Goal: Task Accomplishment & Management: Use online tool/utility

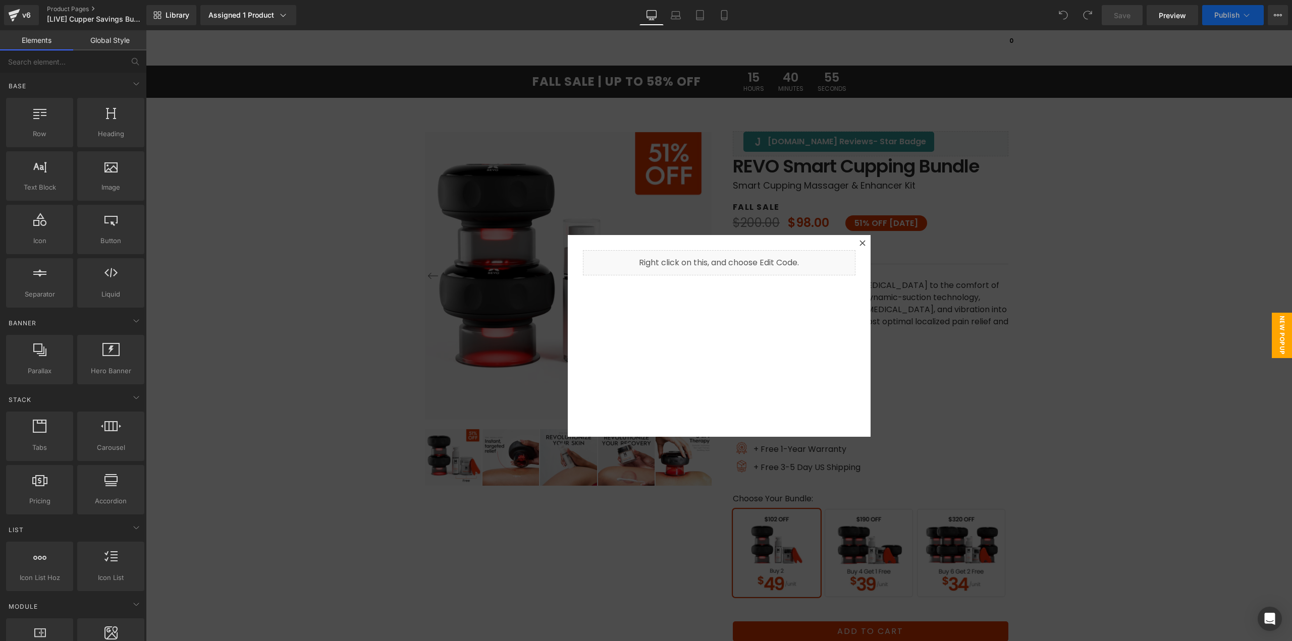
click at [912, 85] on div at bounding box center [719, 335] width 1146 height 611
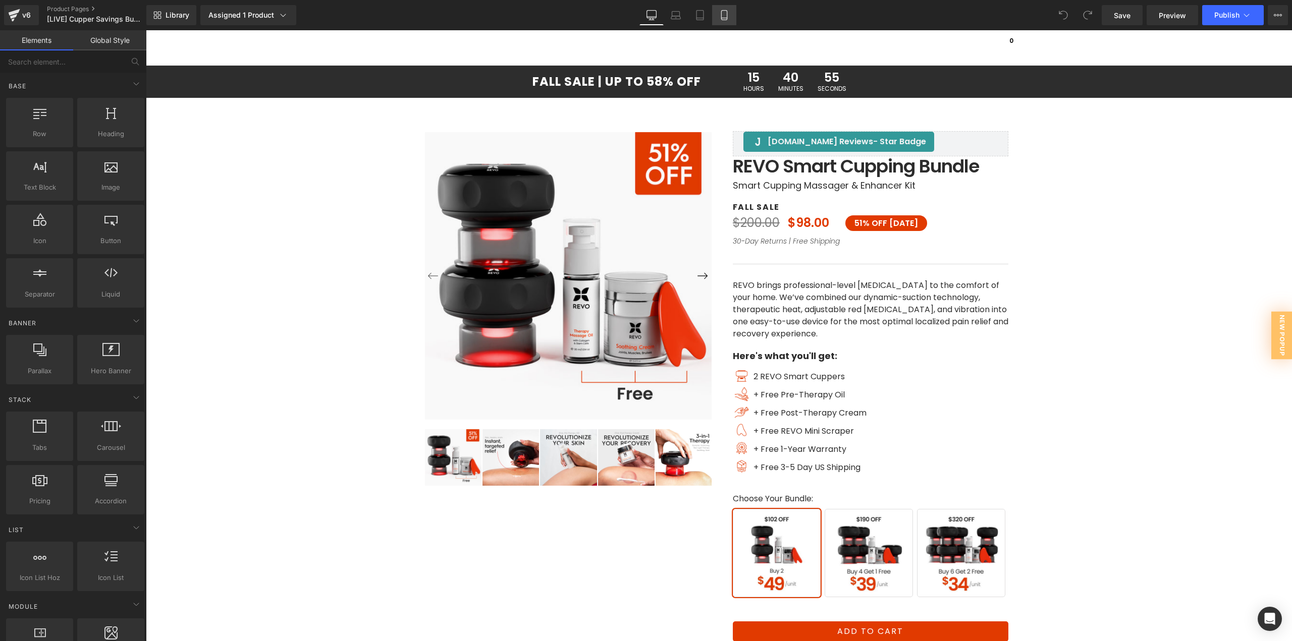
click at [726, 9] on link "Mobile" at bounding box center [724, 15] width 24 height 20
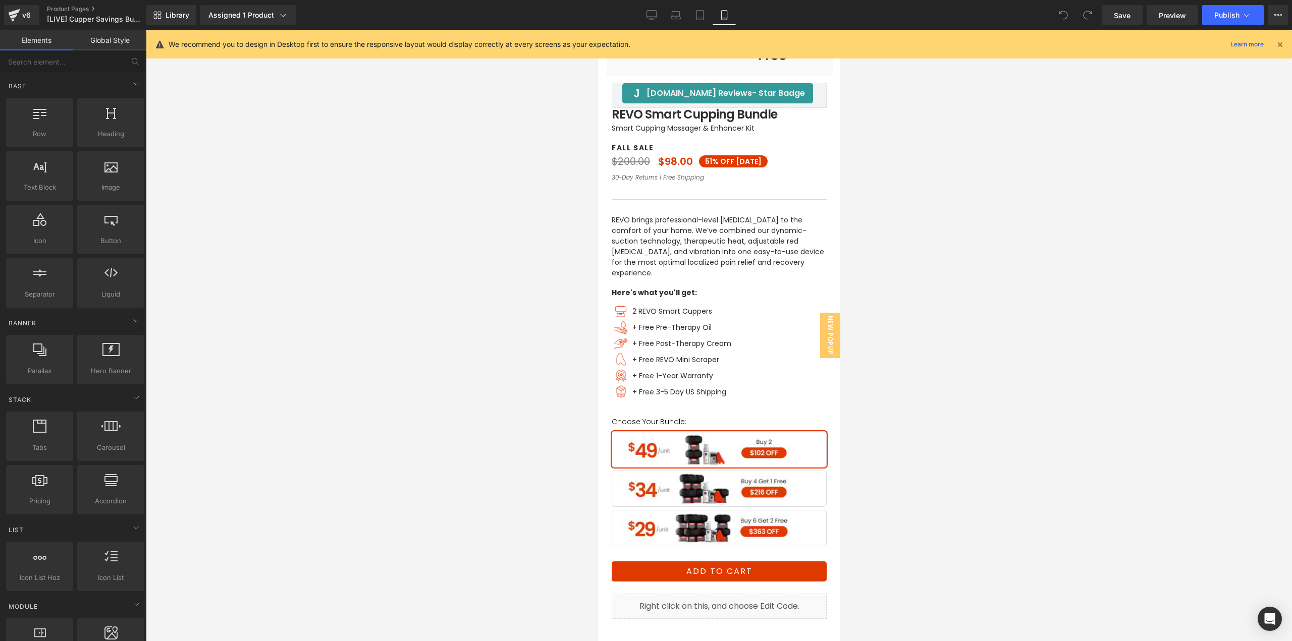
scroll to position [353, 0]
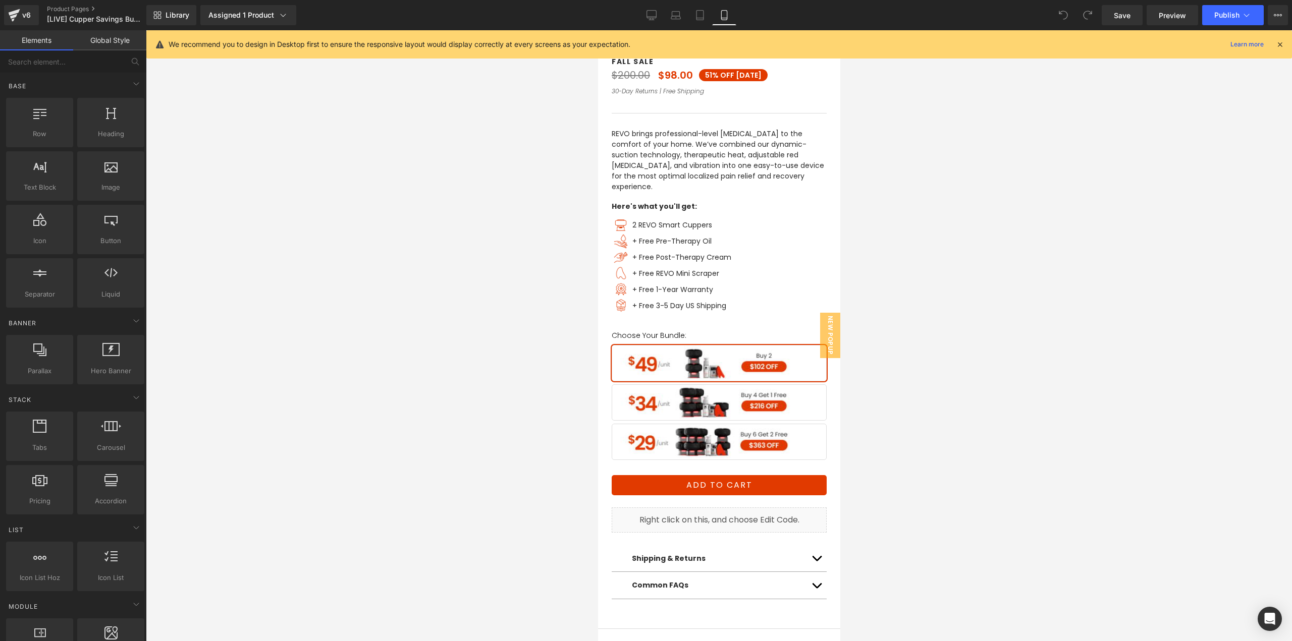
click at [730, 433] on span "Buy 6 Get 2 Free" at bounding box center [718, 442] width 215 height 36
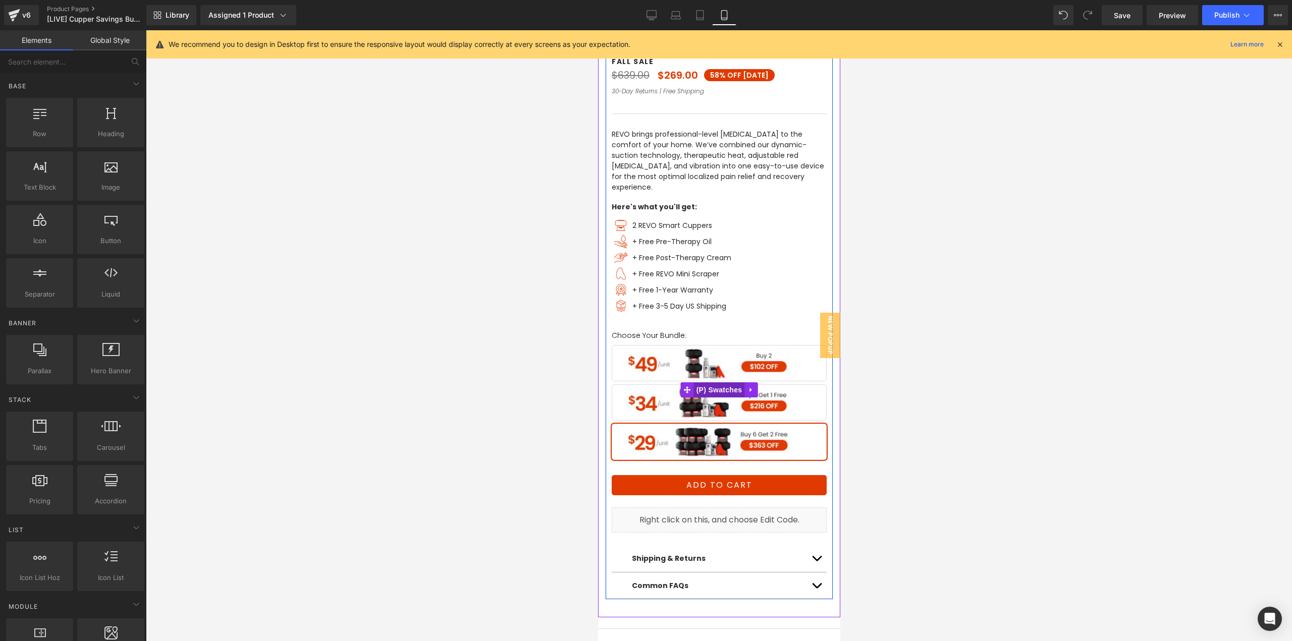
click at [722, 383] on span "(P) Swatches" at bounding box center [718, 390] width 51 height 15
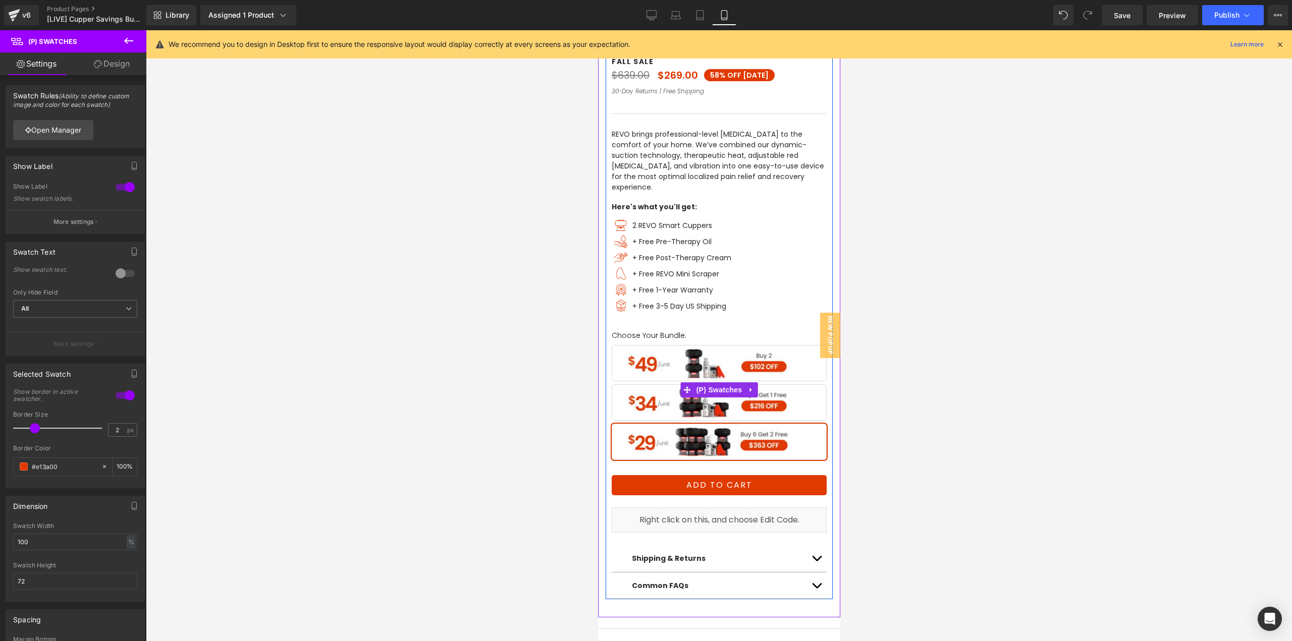
drag, startPoint x: 1195, startPoint y: 359, endPoint x: 622, endPoint y: 340, distance: 573.1
click at [706, 383] on span "(P) Swatches" at bounding box center [718, 390] width 51 height 15
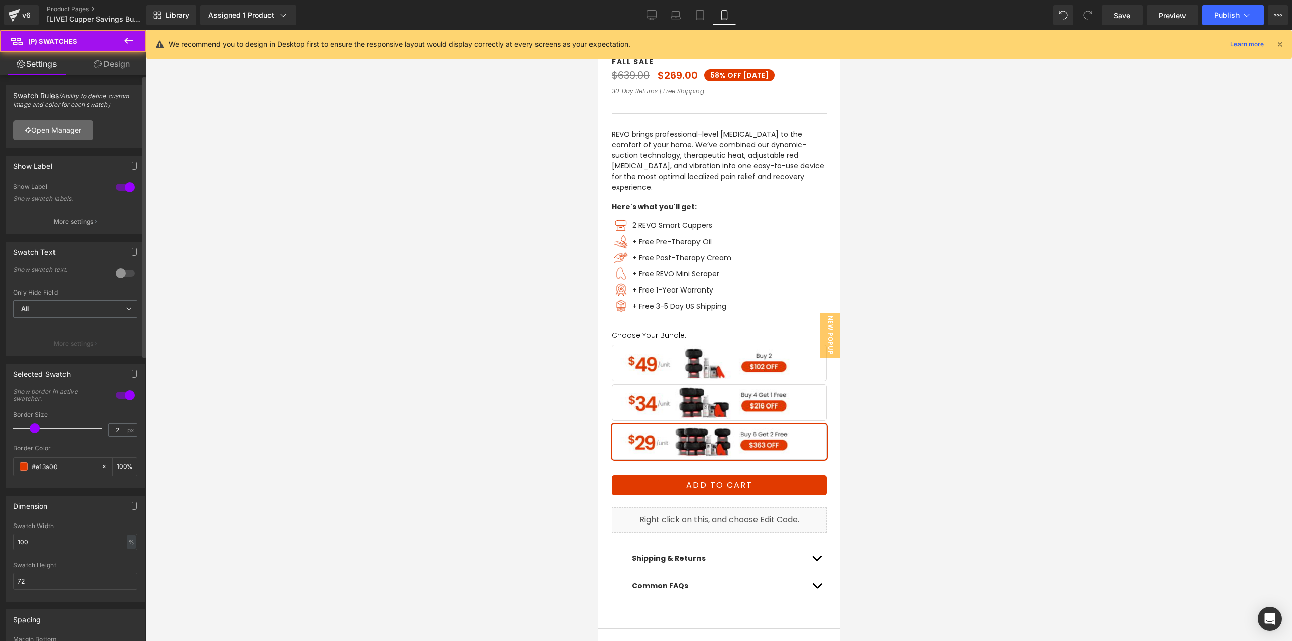
click at [59, 124] on link "Open Manager" at bounding box center [53, 130] width 80 height 20
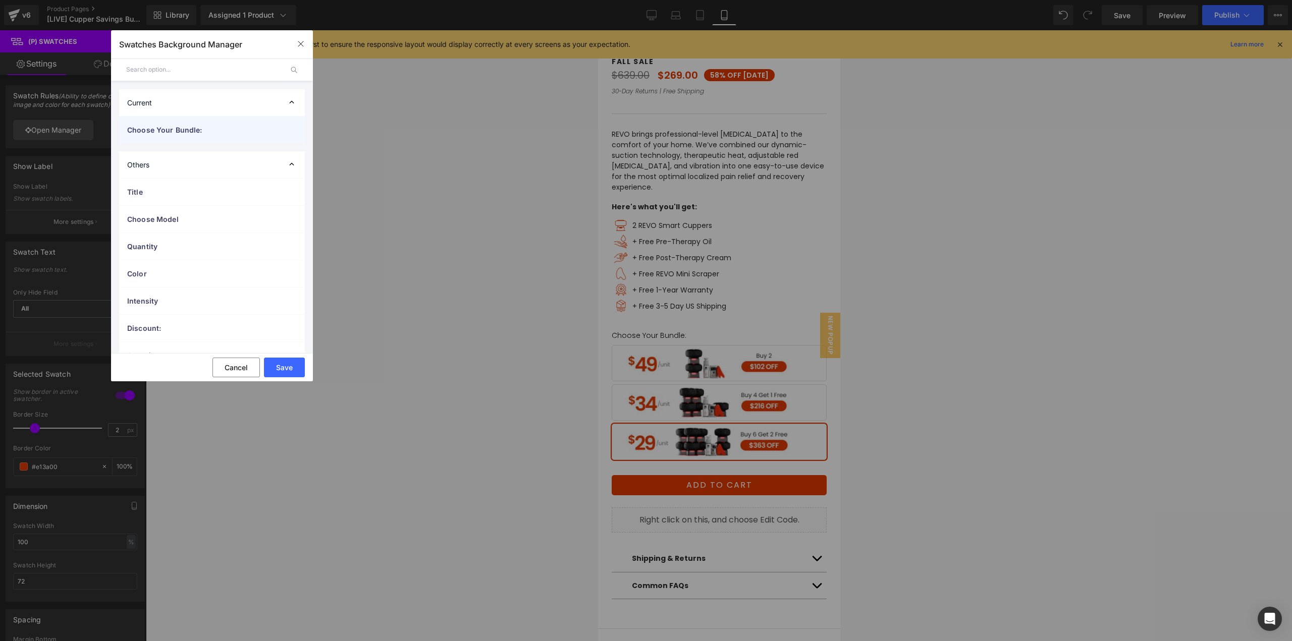
click at [179, 139] on div "Choose Your Bundle:" at bounding box center [212, 130] width 186 height 27
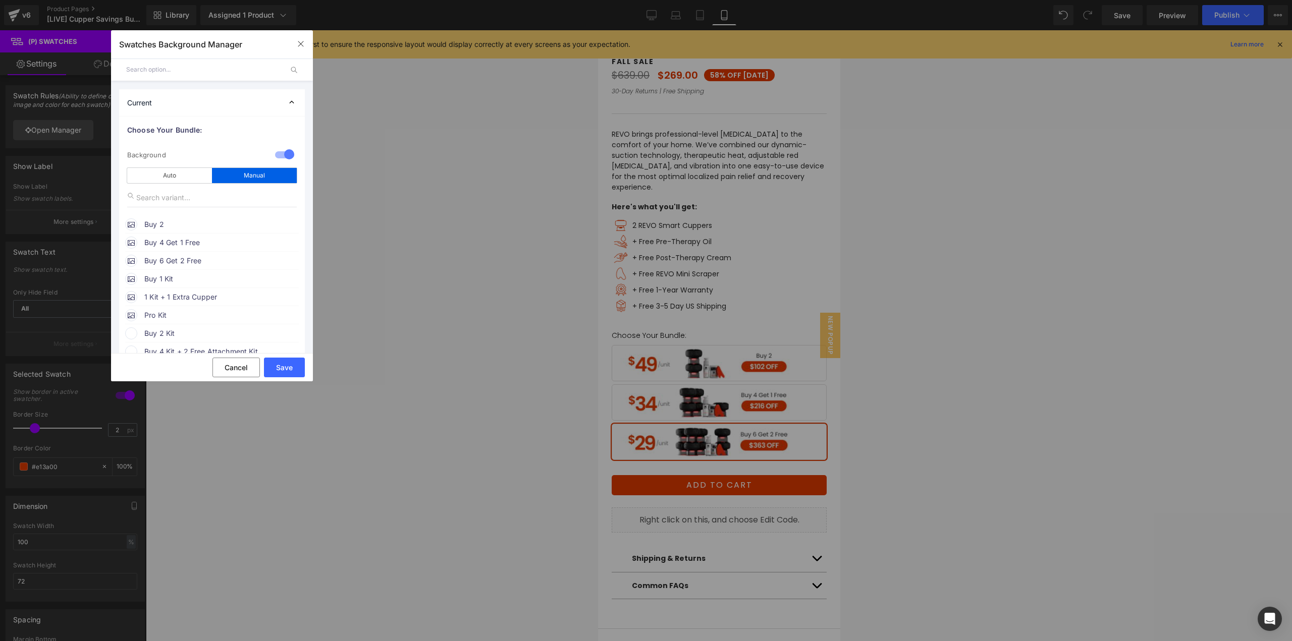
click at [171, 224] on span "Buy 2" at bounding box center [220, 225] width 153 height 12
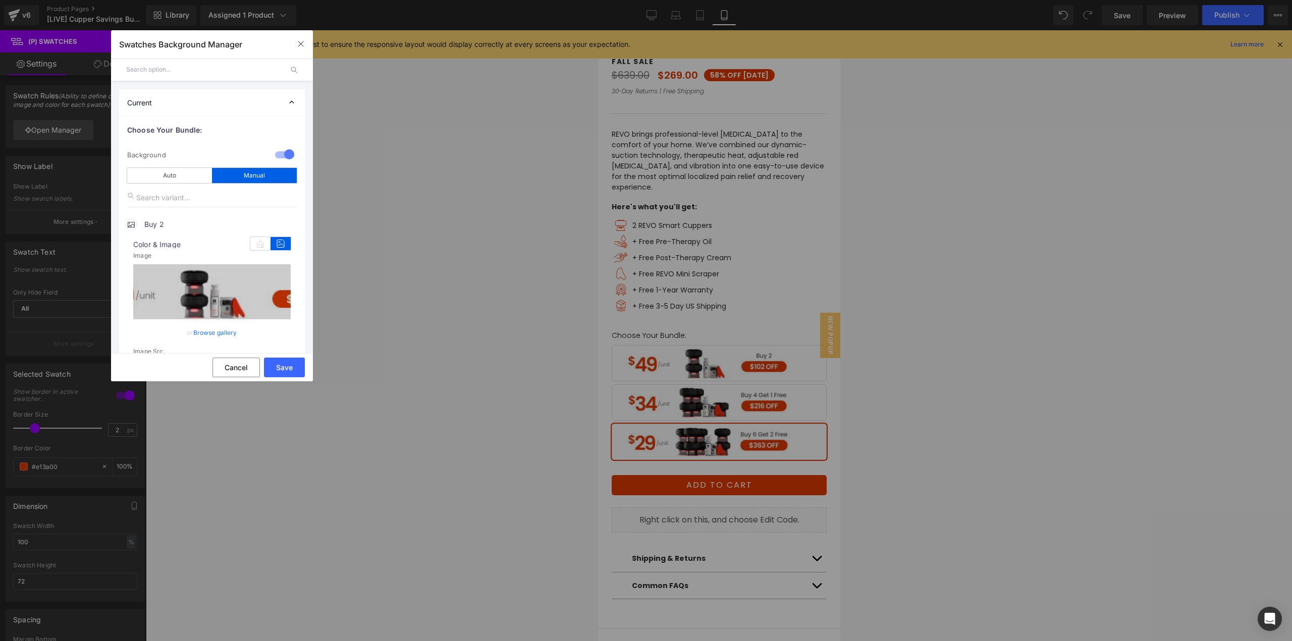
click at [210, 331] on link "Browse gallery" at bounding box center [215, 333] width 44 height 18
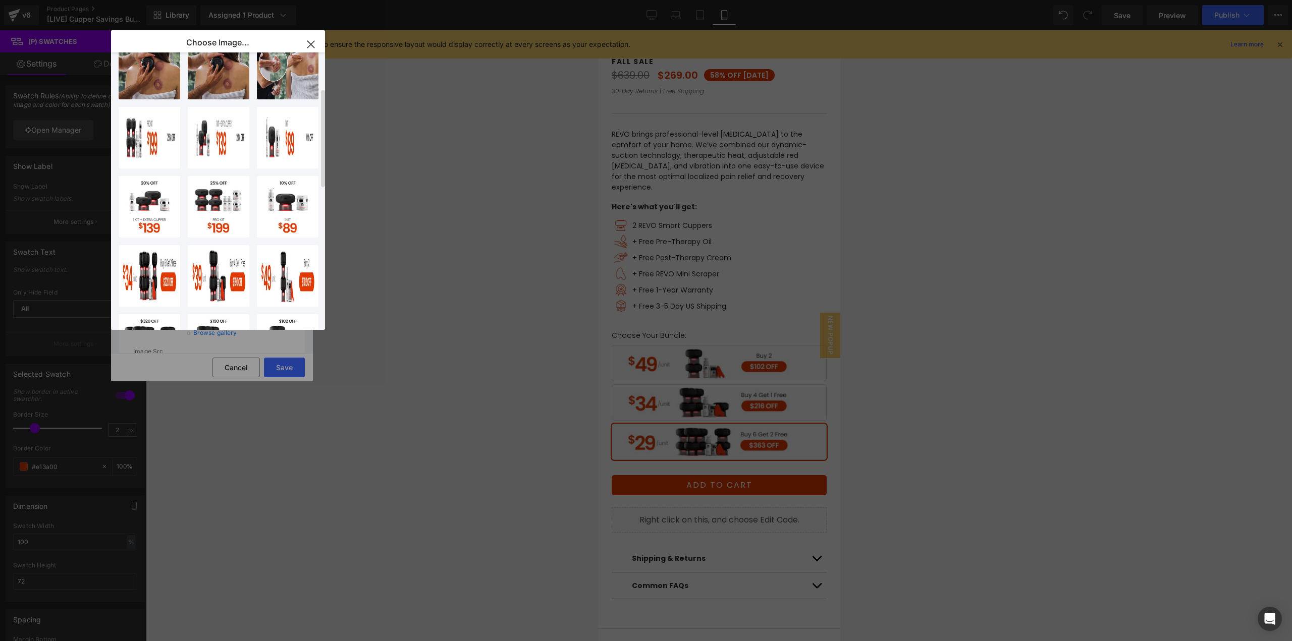
scroll to position [101, 0]
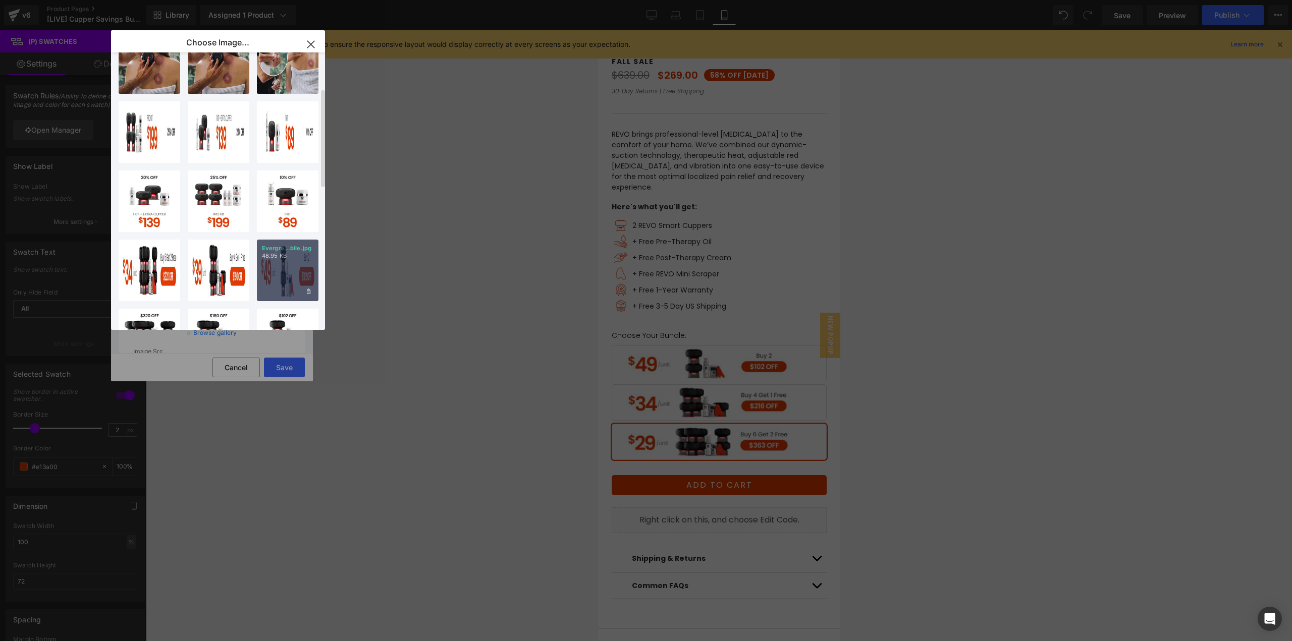
click at [284, 271] on div "Evergre...bile.jpg 48.95 KB" at bounding box center [288, 271] width 62 height 62
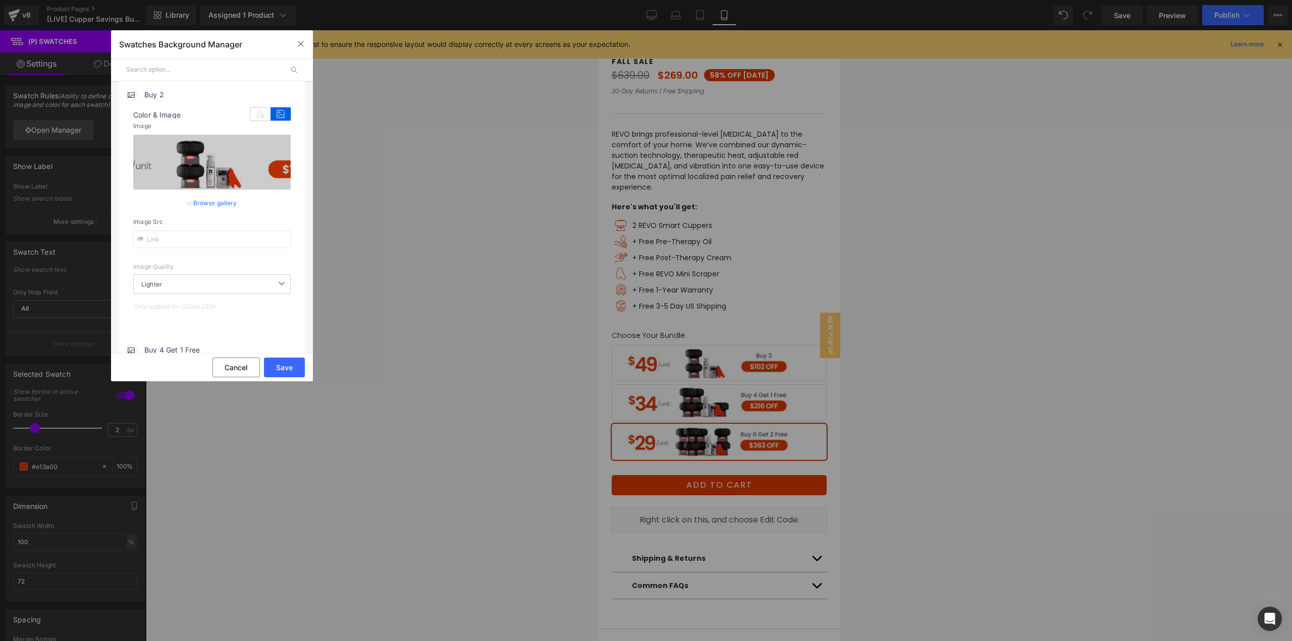
scroll to position [202, 0]
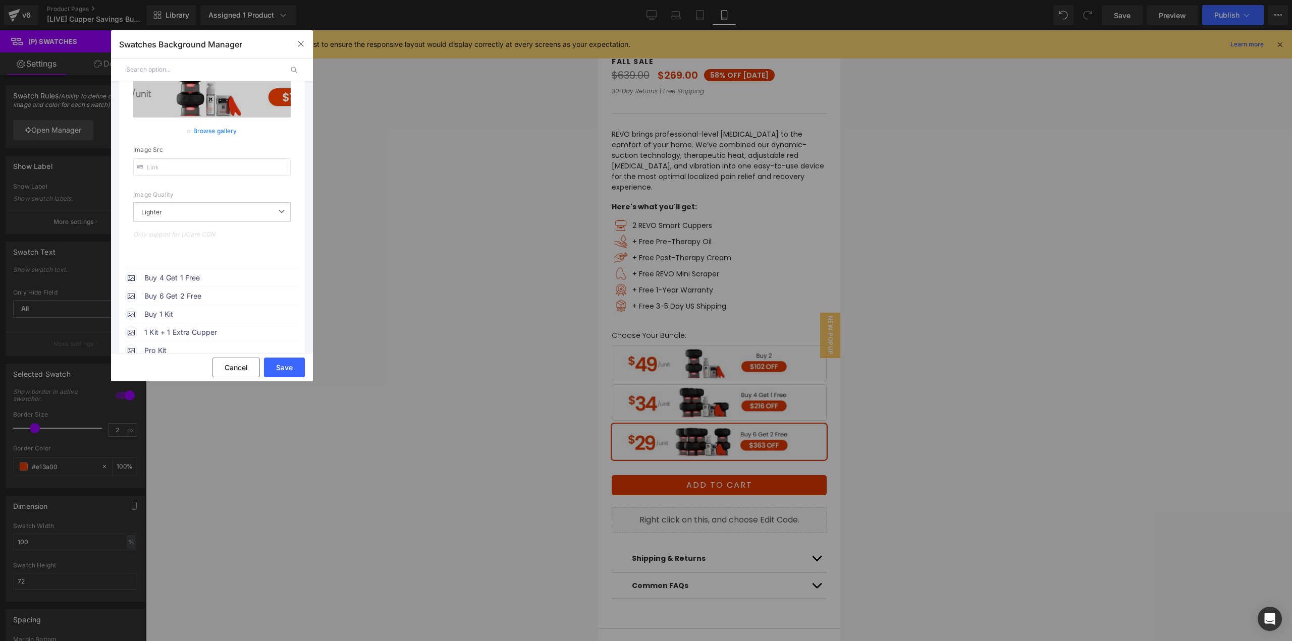
click at [179, 284] on span "Buy 4 Get 1 Free" at bounding box center [220, 278] width 153 height 12
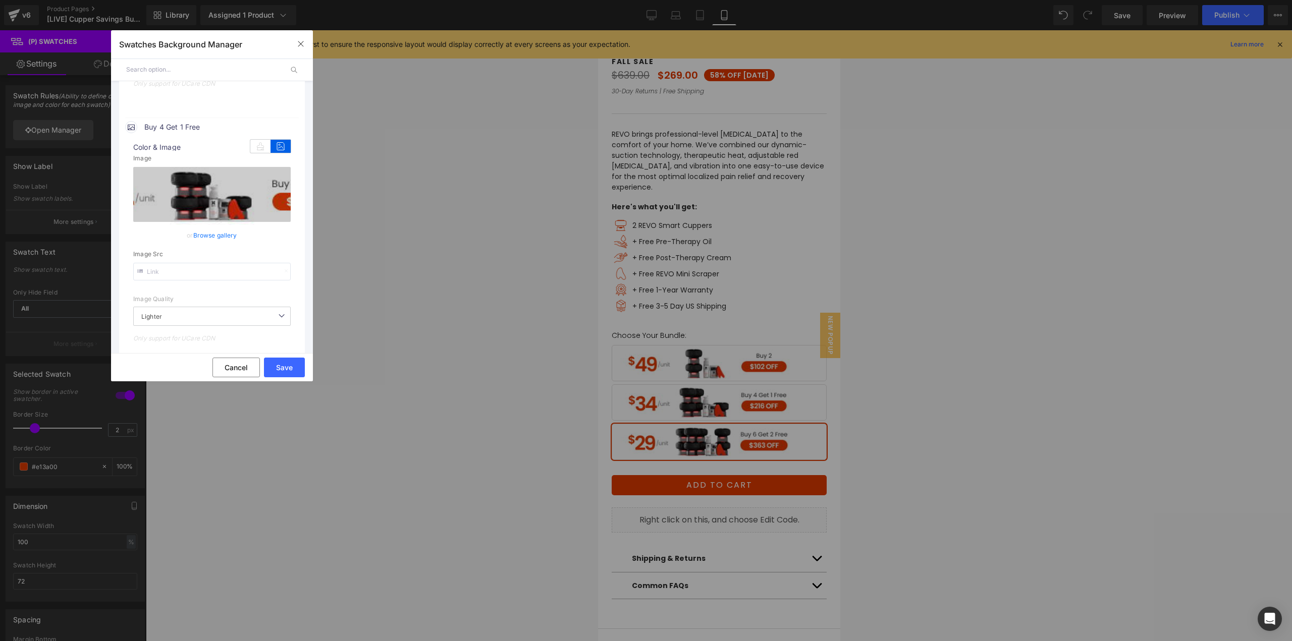
scroll to position [353, 0]
click at [215, 233] on link "Browse gallery" at bounding box center [215, 235] width 44 height 18
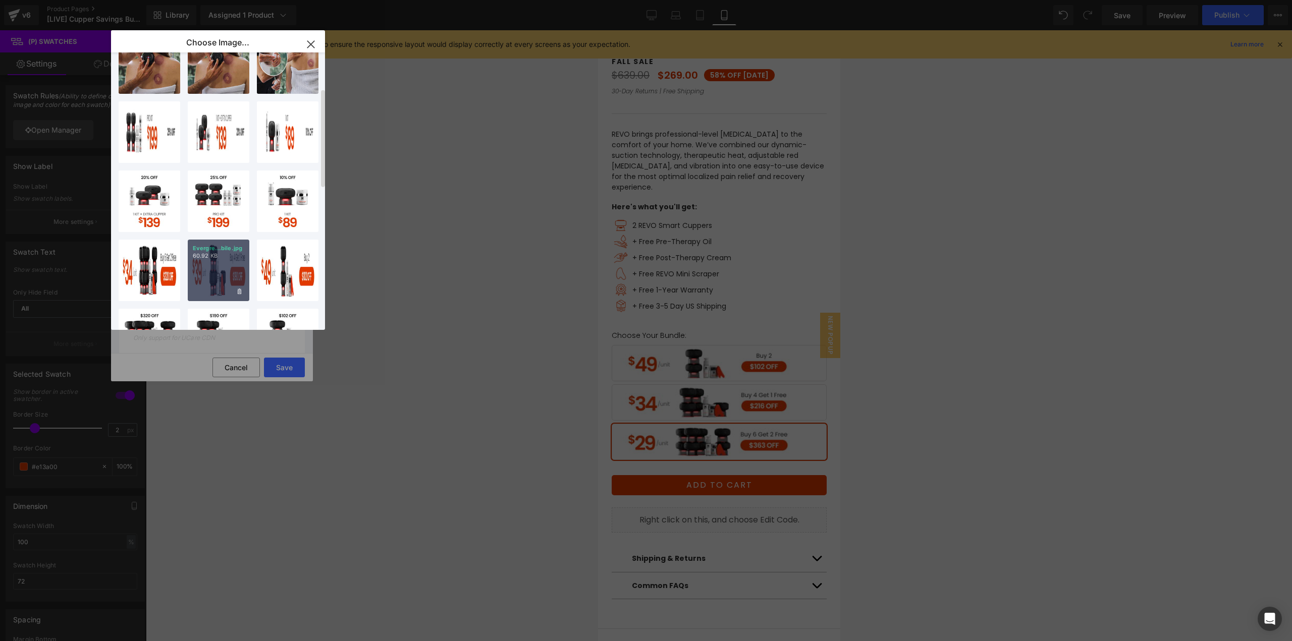
click at [202, 276] on div "Evergre...bile.jpg 60.92 KB" at bounding box center [219, 271] width 62 height 62
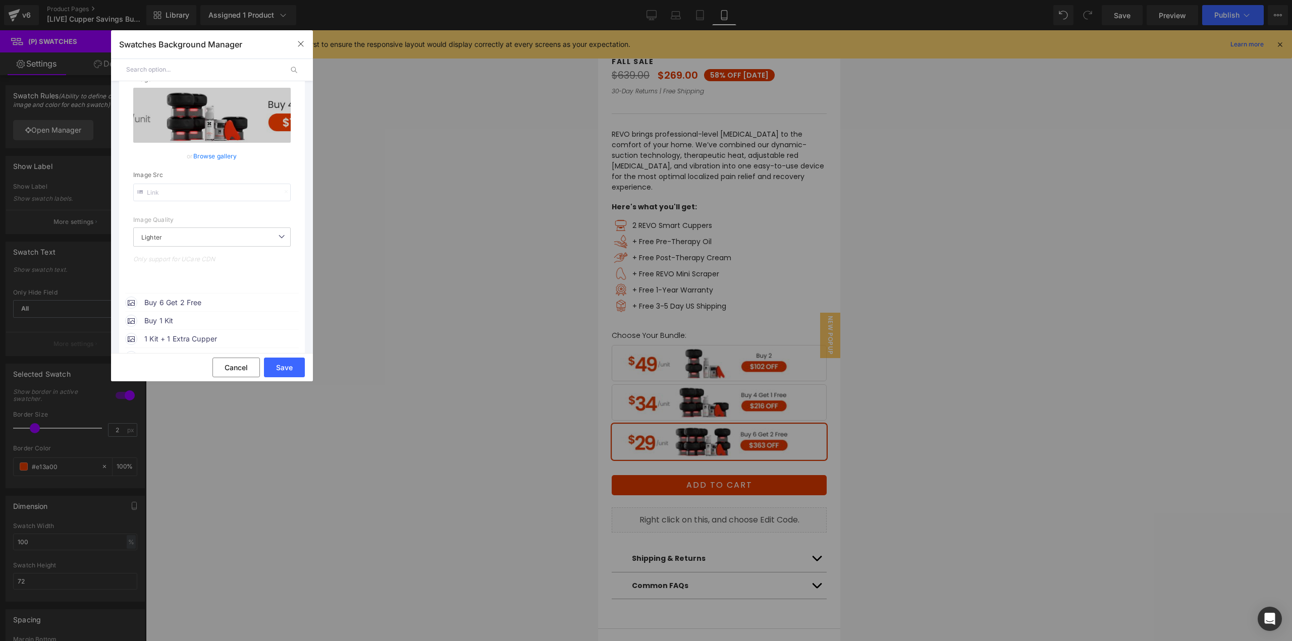
scroll to position [454, 0]
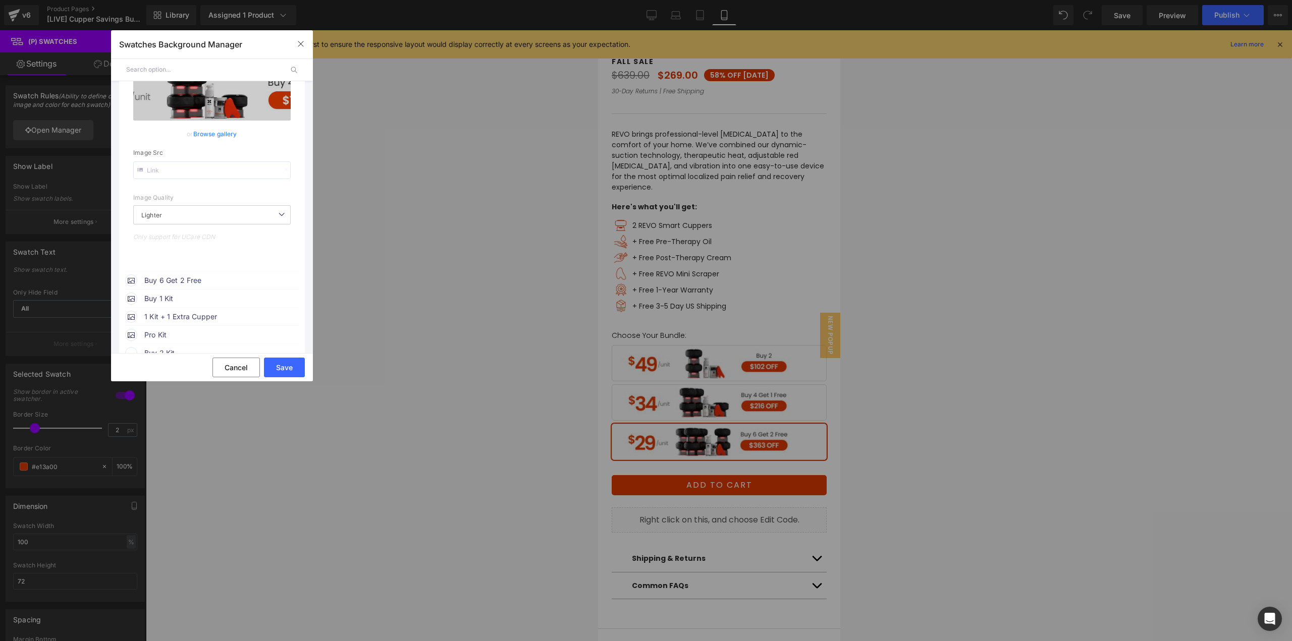
click at [180, 273] on div "Buy 6 Get 2 Free" at bounding box center [212, 279] width 174 height 15
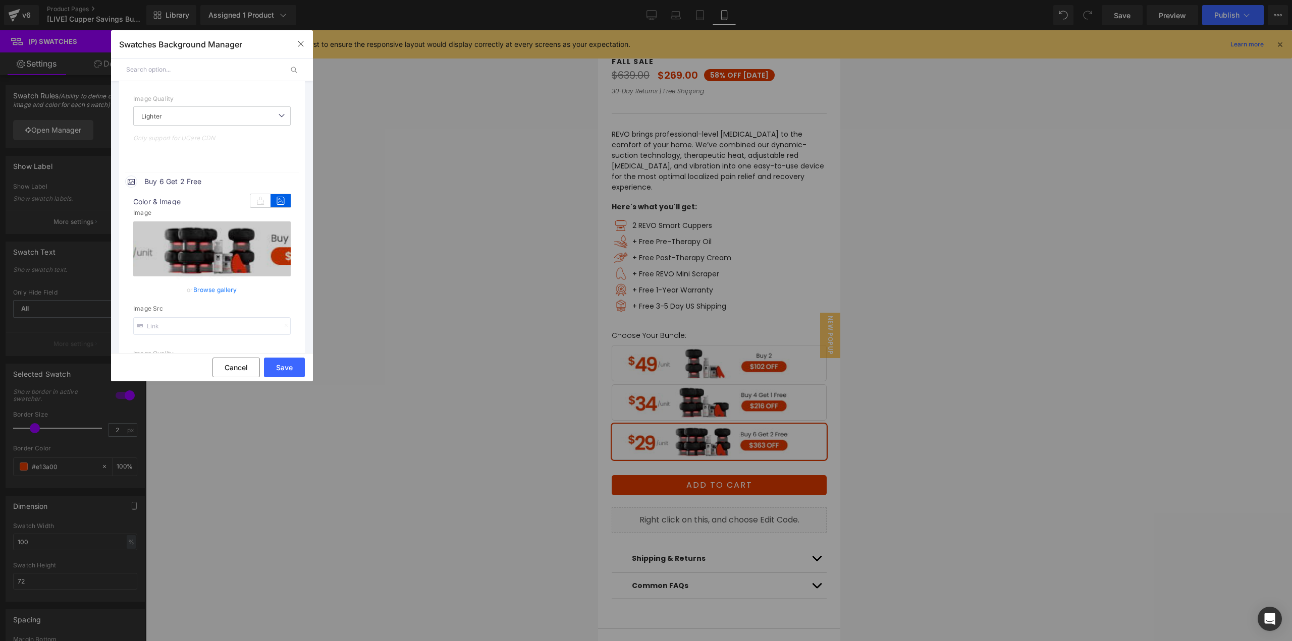
scroll to position [555, 0]
click at [215, 291] on link "Browse gallery" at bounding box center [215, 288] width 44 height 18
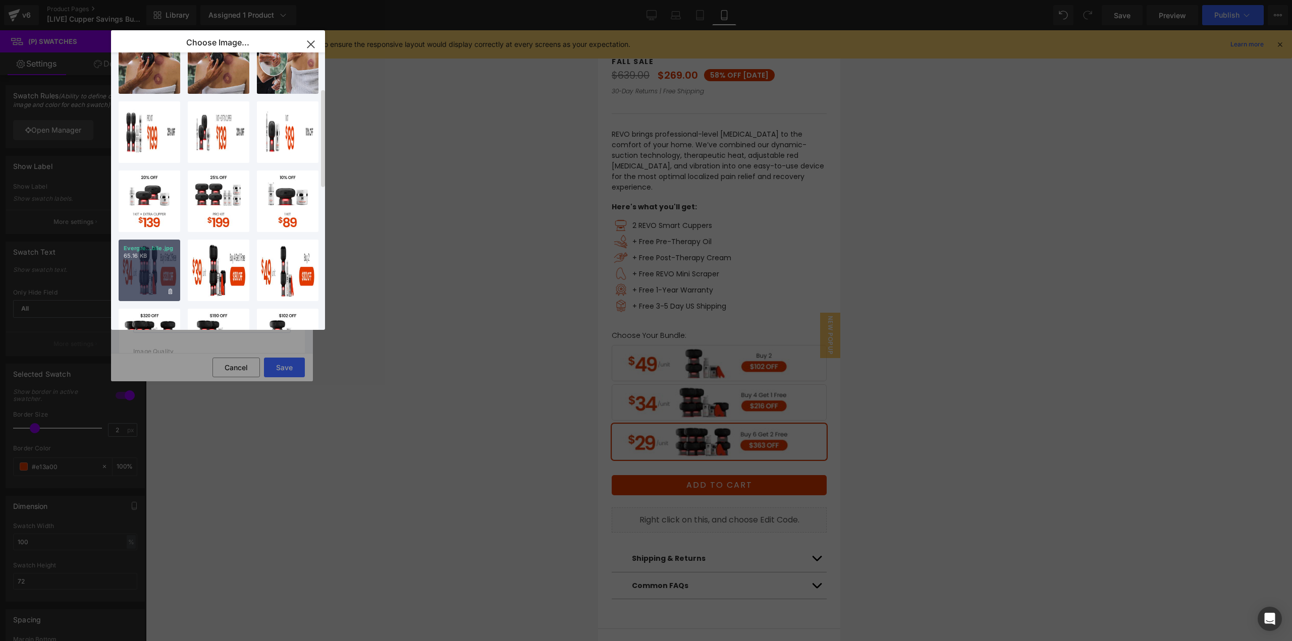
click at [146, 268] on div "Evergre...bile.jpg 65.16 KB" at bounding box center [150, 271] width 62 height 62
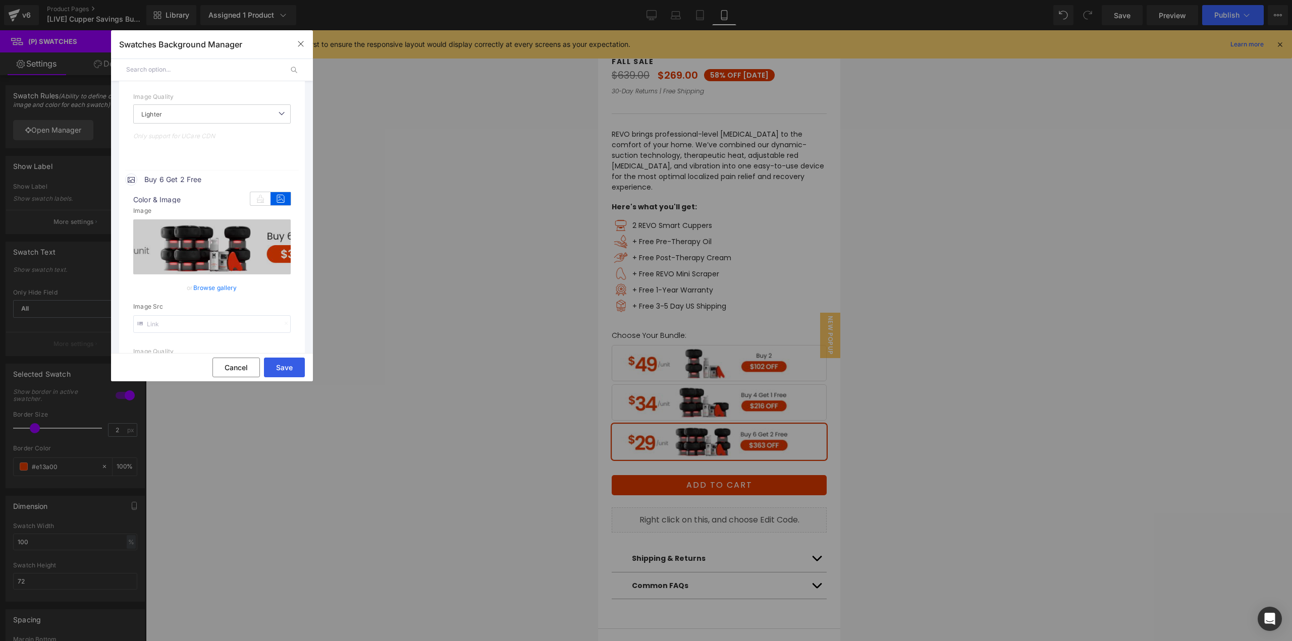
click at [280, 367] on button "Save" at bounding box center [284, 368] width 41 height 20
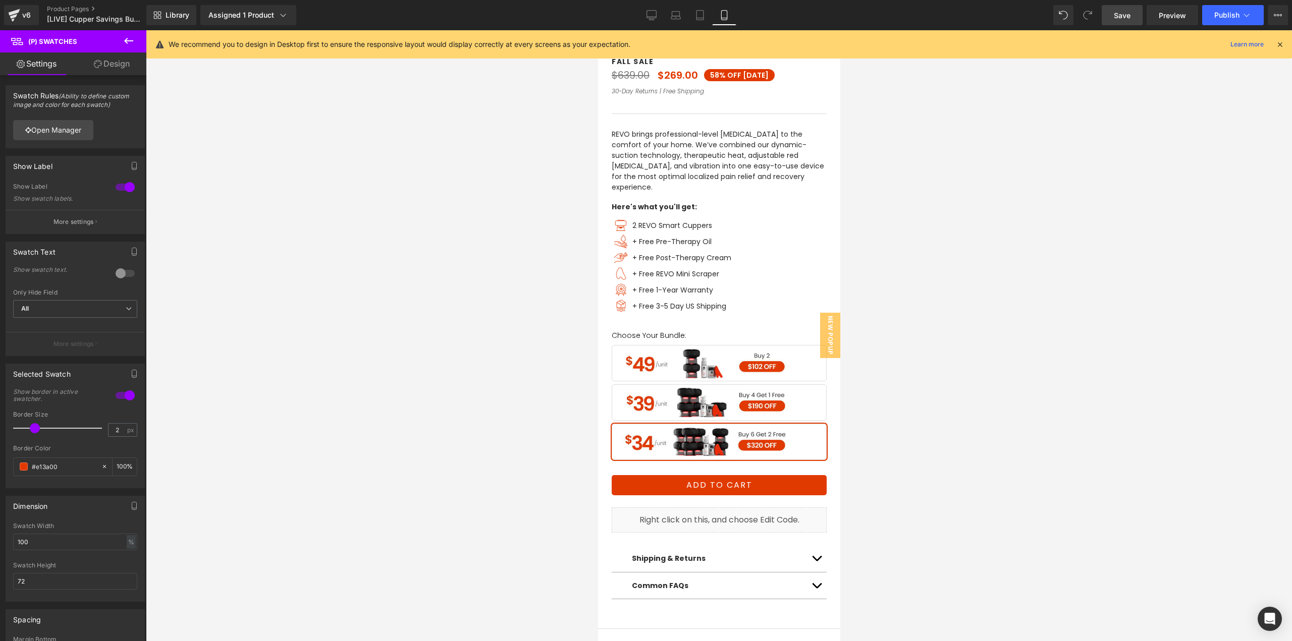
click at [1135, 18] on link "Save" at bounding box center [1122, 15] width 41 height 20
click at [1230, 27] on div "Library Assigned 1 Product Product Preview REVO Smart Cupper Savings Bundle Man…" at bounding box center [719, 15] width 1146 height 30
click at [1227, 21] on button "Publish" at bounding box center [1233, 15] width 62 height 20
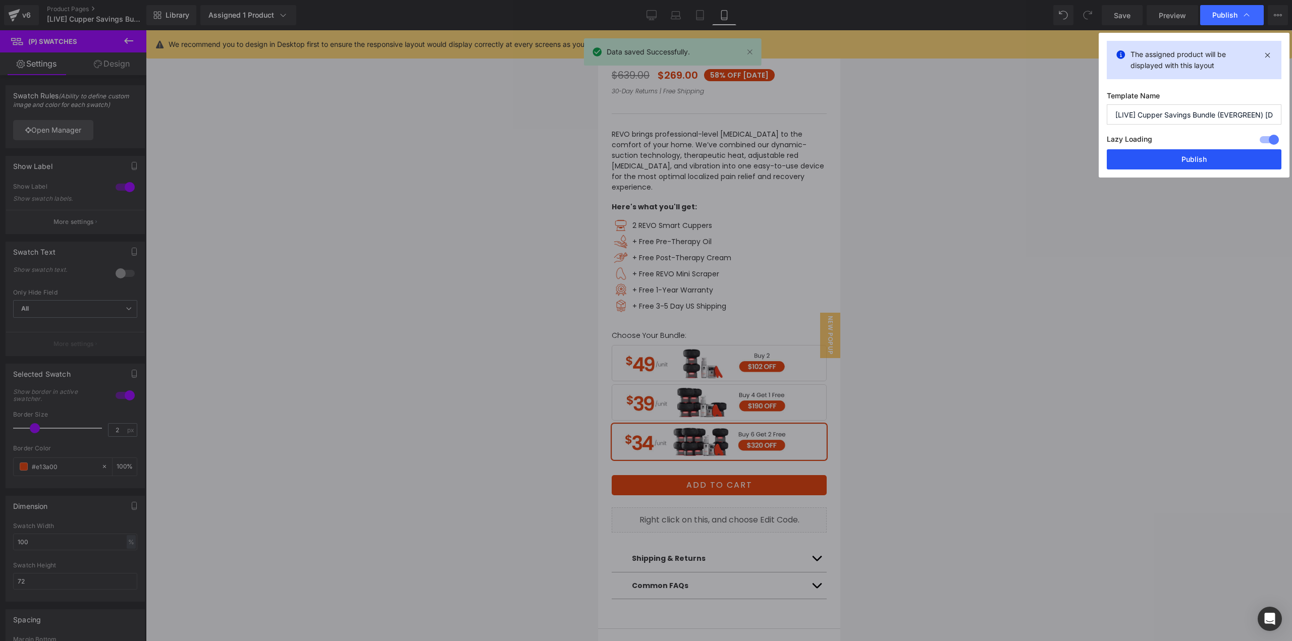
click at [1203, 155] on button "Publish" at bounding box center [1194, 159] width 175 height 20
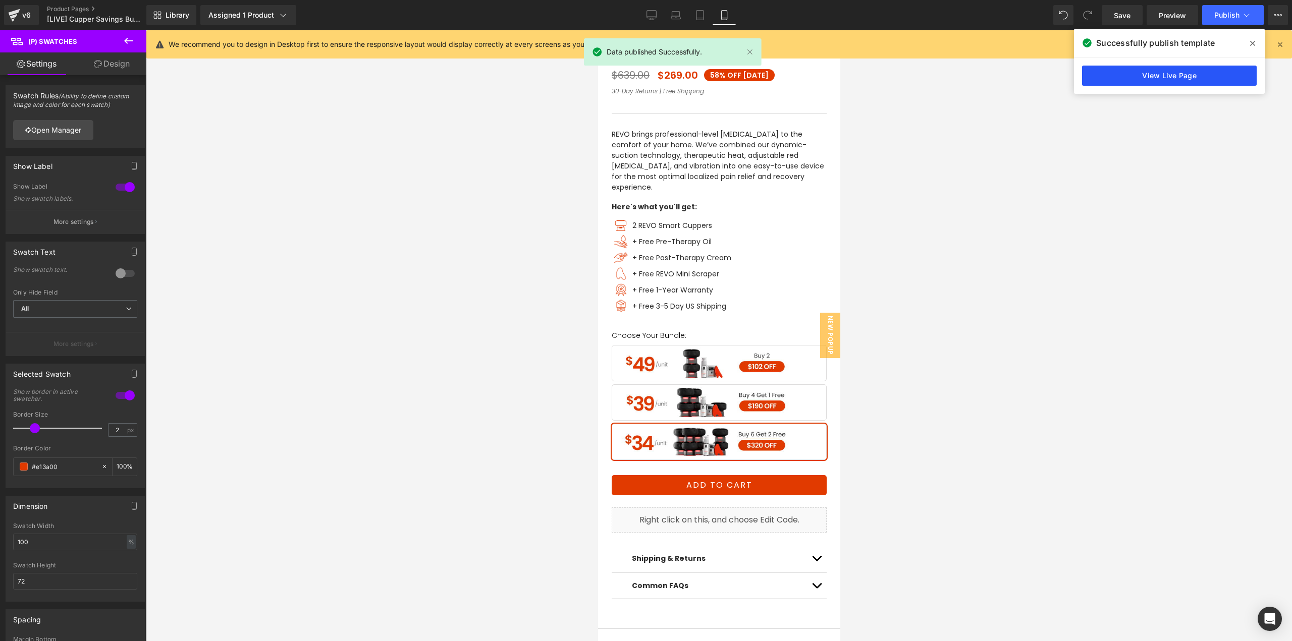
click at [1171, 76] on link "View Live Page" at bounding box center [1169, 76] width 175 height 20
